Goal: Transaction & Acquisition: Purchase product/service

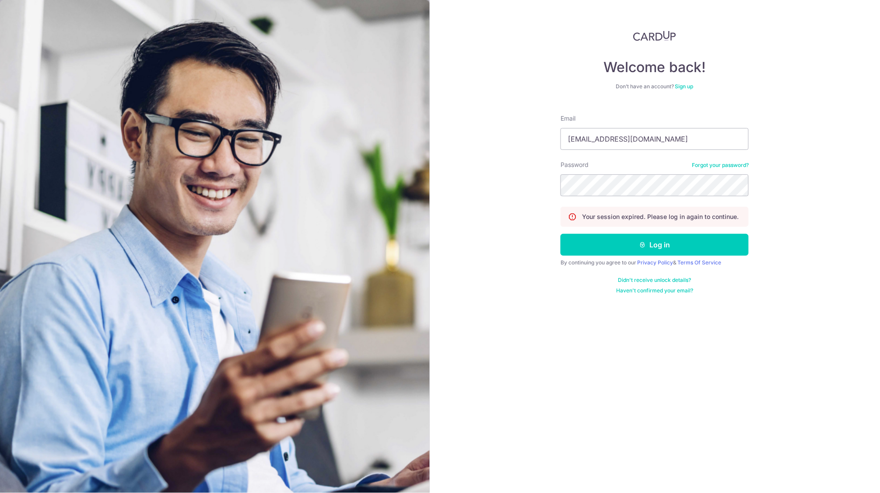
type input "whyteelin@gmail.com"
click at [654, 245] on button "Log in" at bounding box center [654, 245] width 188 height 22
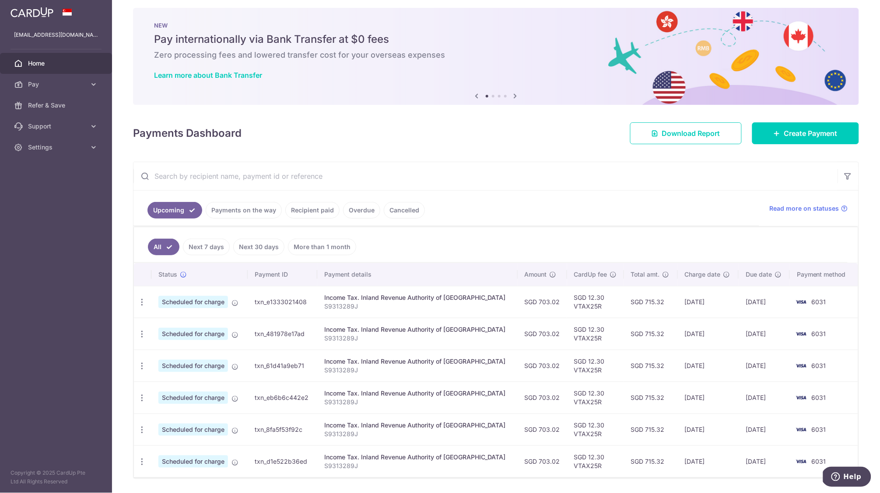
scroll to position [34, 0]
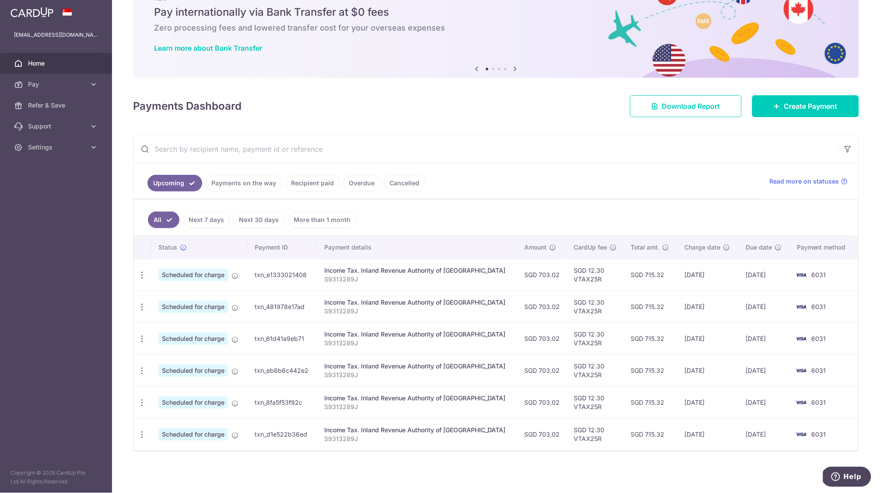
click at [252, 182] on link "Payments on the way" at bounding box center [244, 183] width 76 height 17
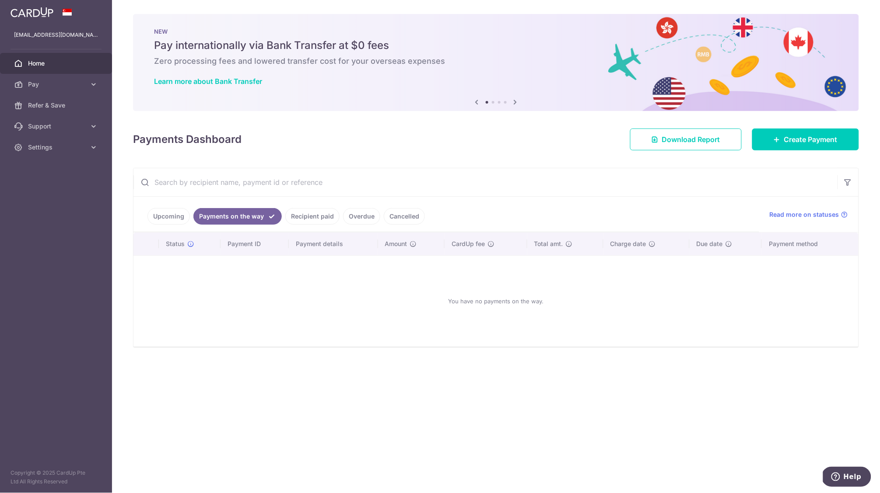
click at [292, 213] on link "Recipient paid" at bounding box center [312, 216] width 54 height 17
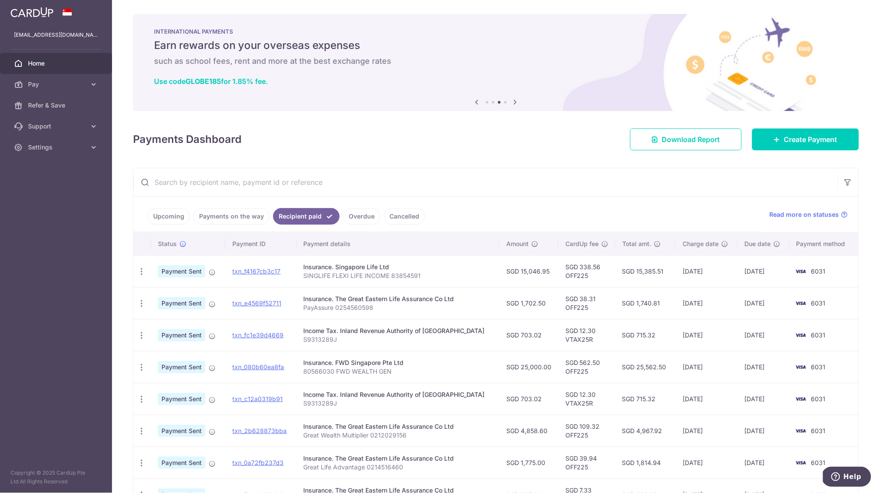
scroll to position [7, 0]
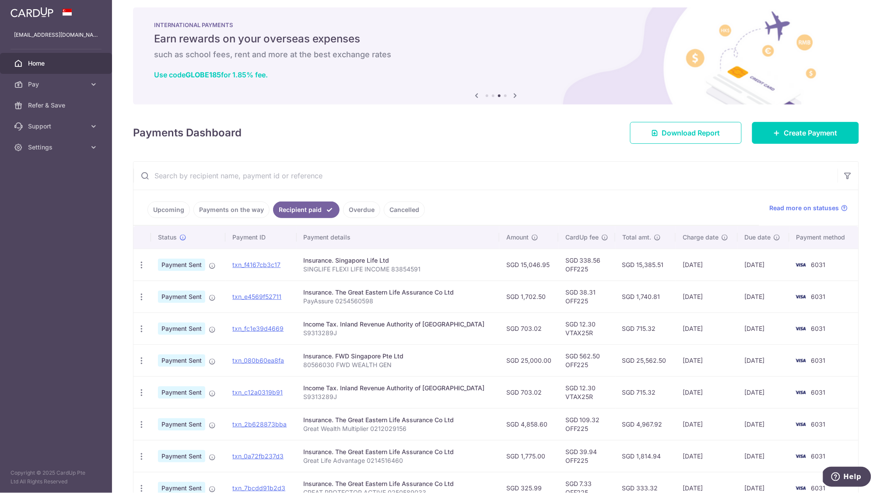
click at [352, 295] on div "Insurance. The Great Eastern Life Assurance Co Ltd" at bounding box center [398, 292] width 189 height 9
click at [367, 298] on p "PayAssure 0254560598" at bounding box center [398, 301] width 189 height 9
click at [367, 299] on p "PayAssure 0254560598" at bounding box center [398, 301] width 189 height 9
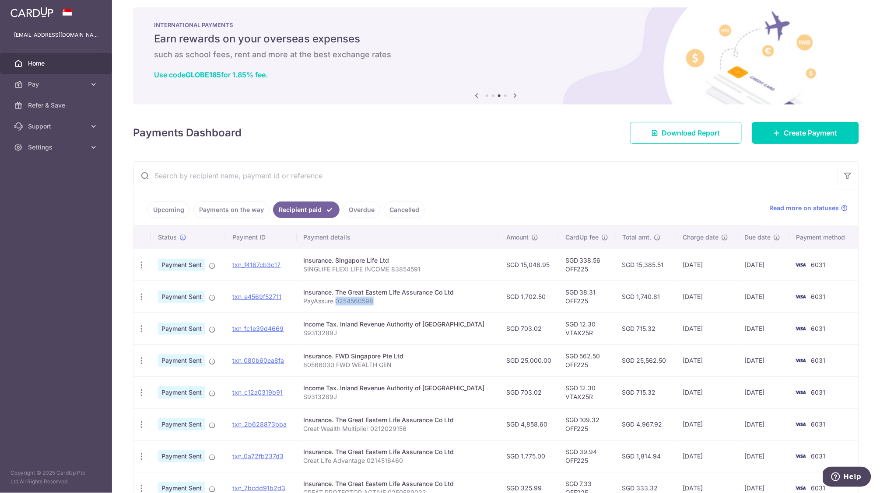
click at [367, 299] on p "PayAssure 0254560598" at bounding box center [398, 301] width 189 height 9
click at [399, 299] on p "PayAssure 0254560598" at bounding box center [398, 301] width 189 height 9
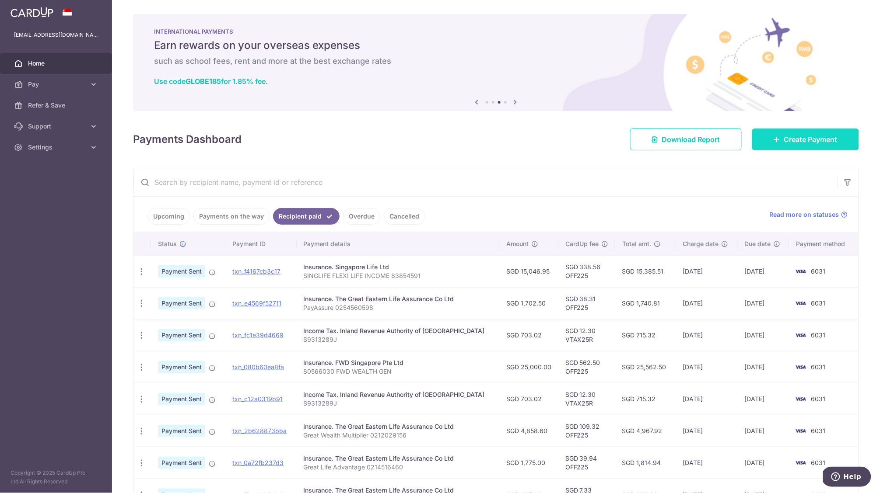
click at [817, 135] on span "Create Payment" at bounding box center [810, 139] width 53 height 10
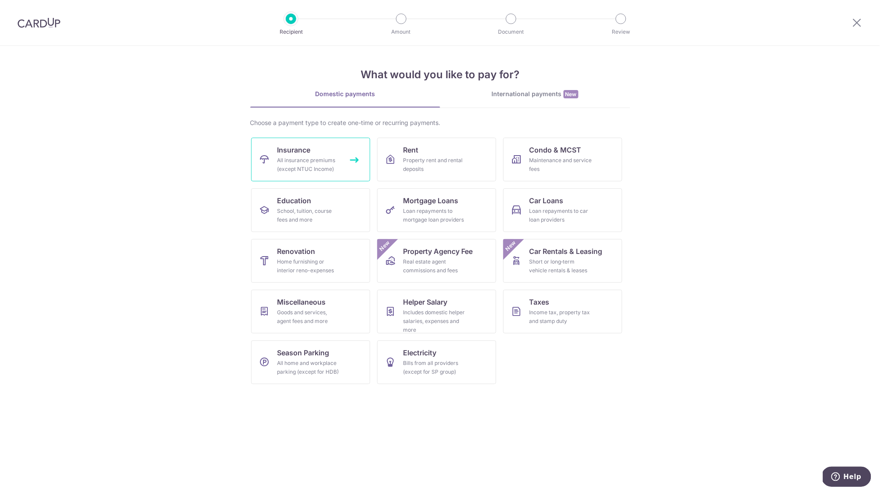
click at [268, 170] on link "Insurance All insurance premiums (except NTUC Income)" at bounding box center [310, 160] width 119 height 44
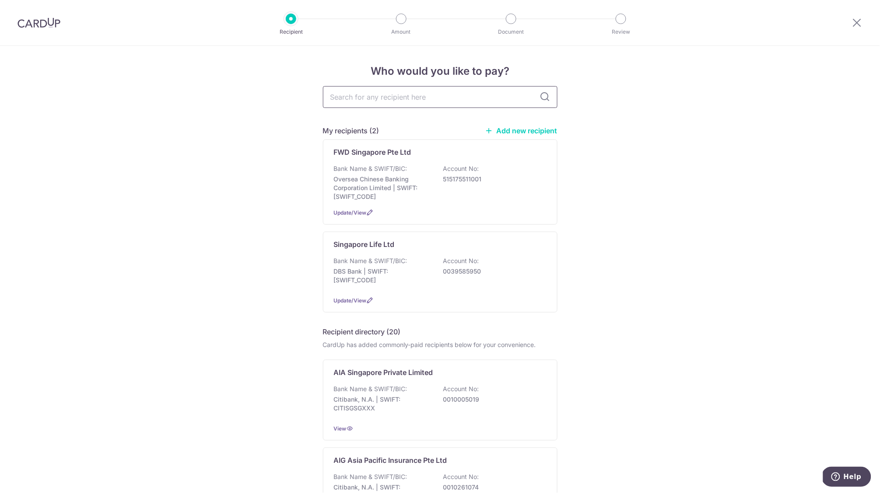
click at [403, 98] on input "text" at bounding box center [440, 97] width 234 height 22
type input "great"
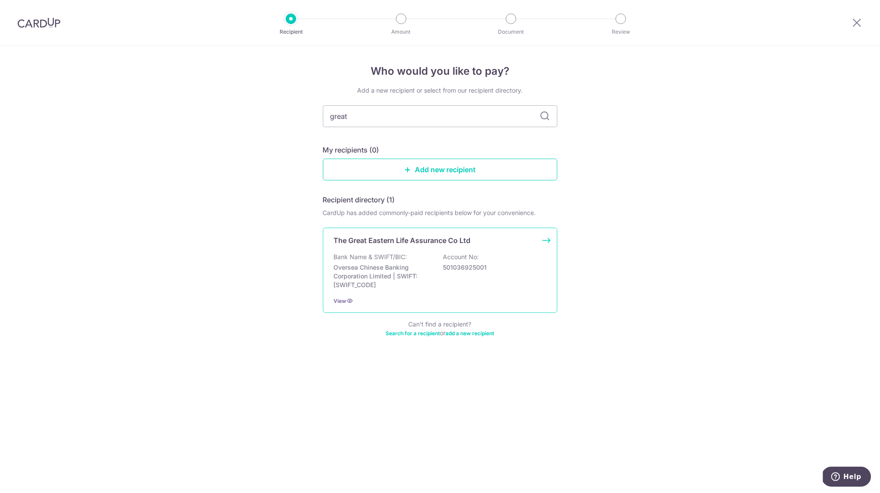
click at [396, 263] on p "Oversea Chinese Banking Corporation Limited | SWIFT: OCBCSGSGXXX" at bounding box center [383, 276] width 98 height 26
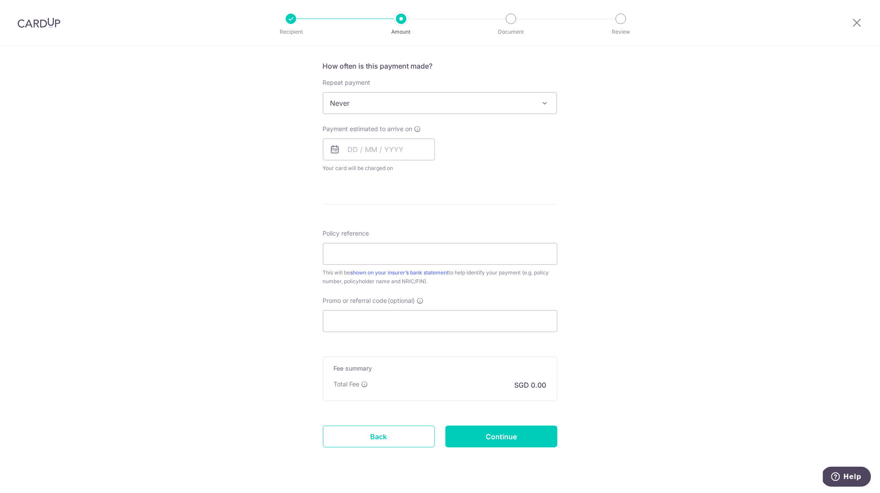
scroll to position [342, 0]
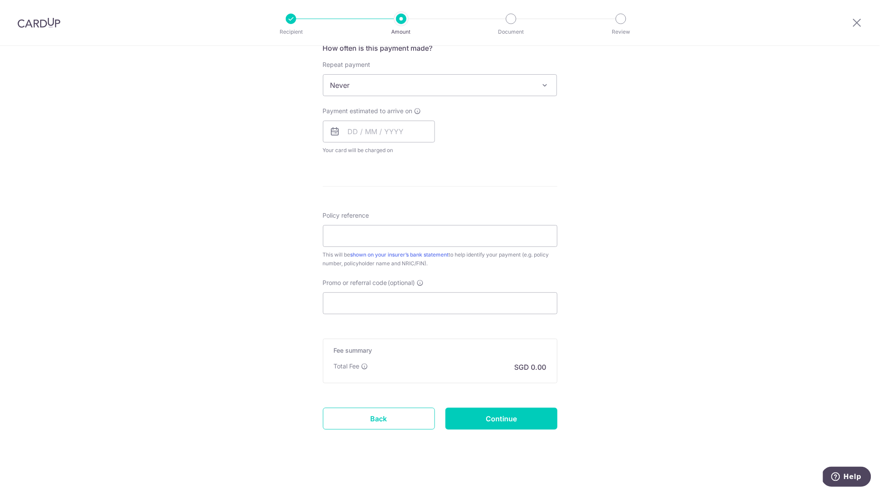
click at [304, 421] on div "Tell us more about your payment Enter payment amount SGD Select Card Select opt…" at bounding box center [440, 99] width 880 height 791
click at [345, 410] on link "Back" at bounding box center [379, 419] width 112 height 22
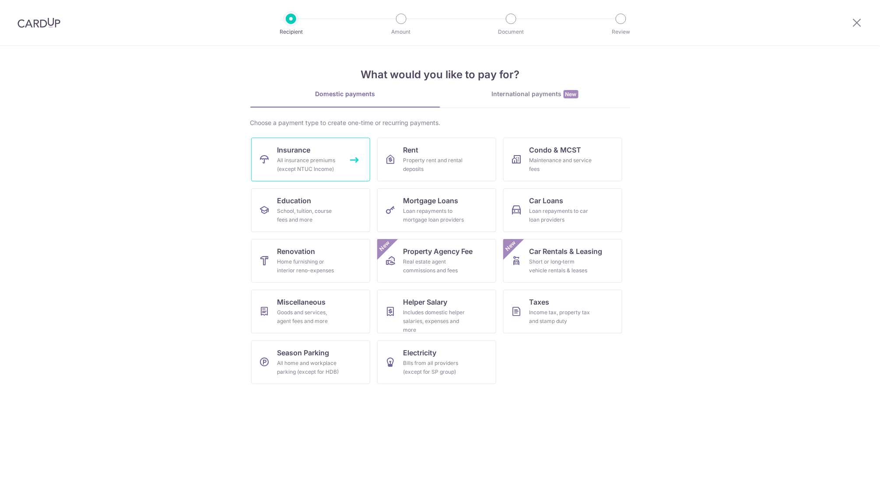
click at [313, 167] on div "All insurance premiums (except NTUC Income)" at bounding box center [308, 164] width 63 height 17
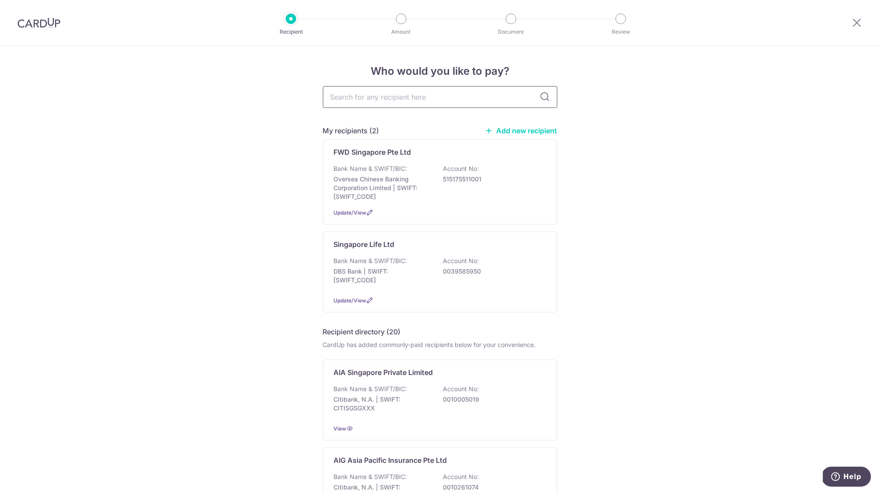
click at [441, 89] on input "text" at bounding box center [440, 97] width 234 height 22
type input "great"
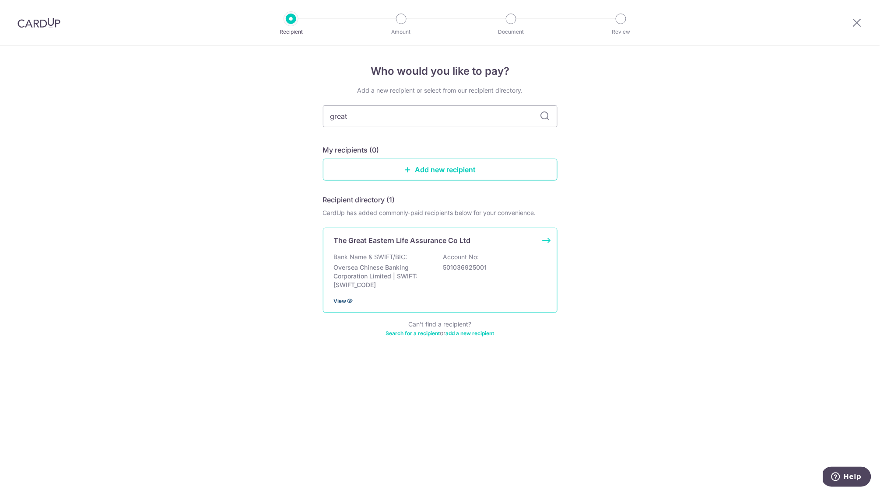
click at [352, 302] on icon at bounding box center [349, 300] width 7 height 7
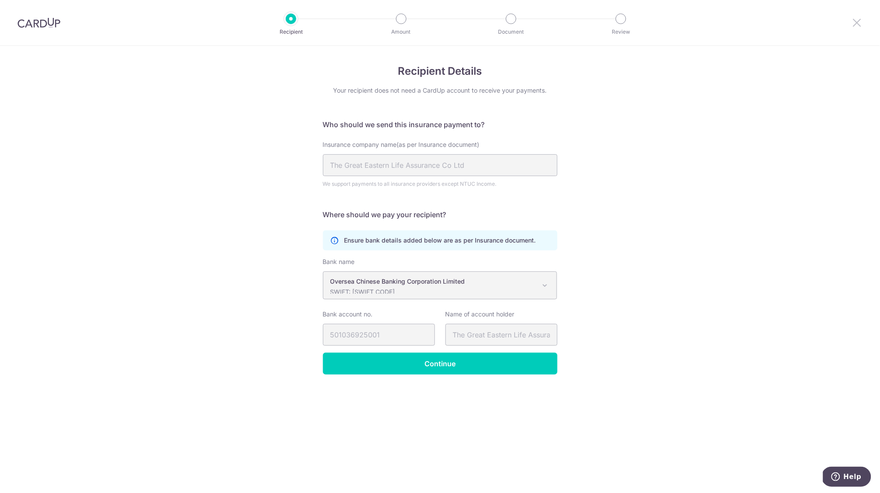
click at [855, 24] on icon at bounding box center [857, 22] width 10 height 11
click at [534, 241] on p "Ensure bank details added below are as per Insurance document." at bounding box center [440, 240] width 192 height 9
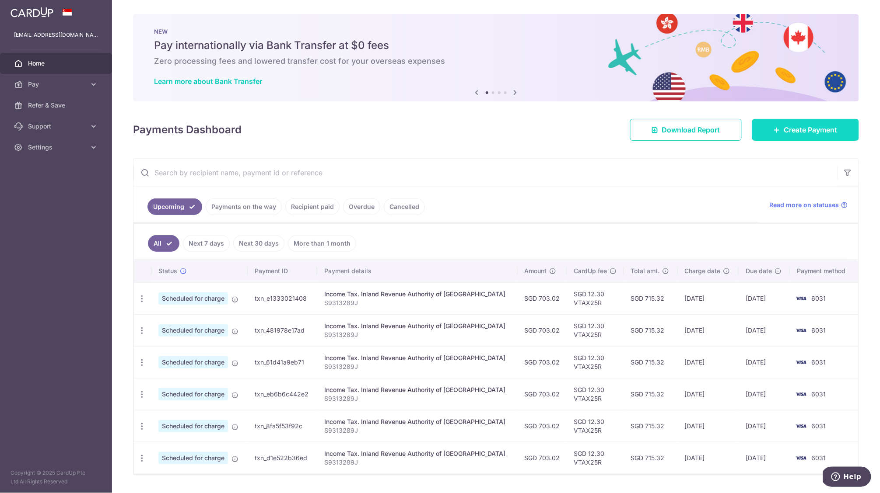
click at [763, 127] on link "Create Payment" at bounding box center [805, 130] width 107 height 22
